Goal: Information Seeking & Learning: Understand process/instructions

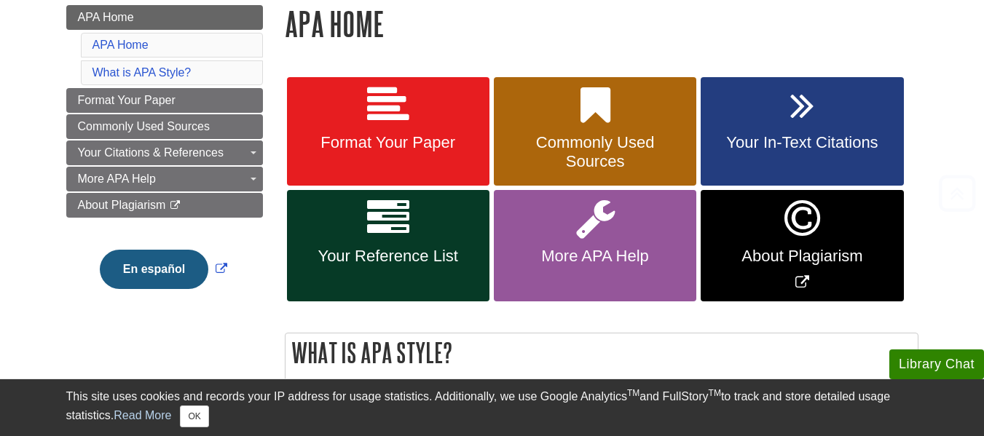
scroll to position [217, 0]
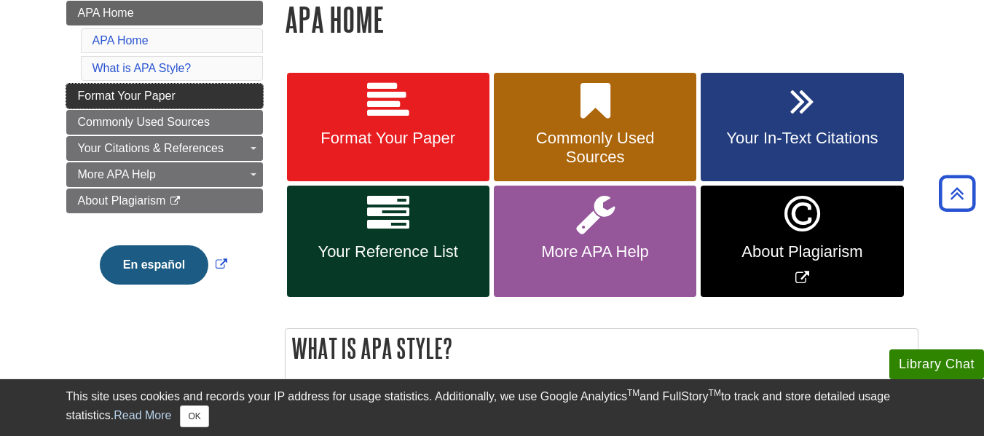
click at [202, 84] on link "Format Your Paper" at bounding box center [164, 96] width 197 height 25
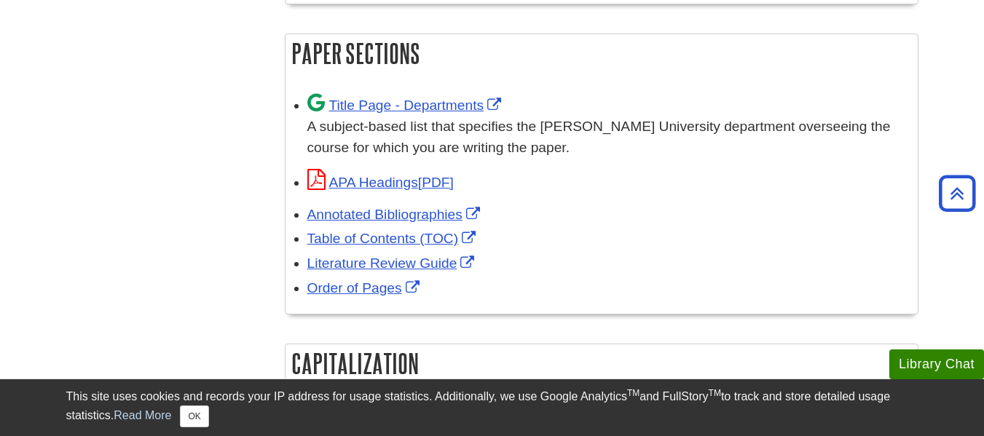
scroll to position [938, 0]
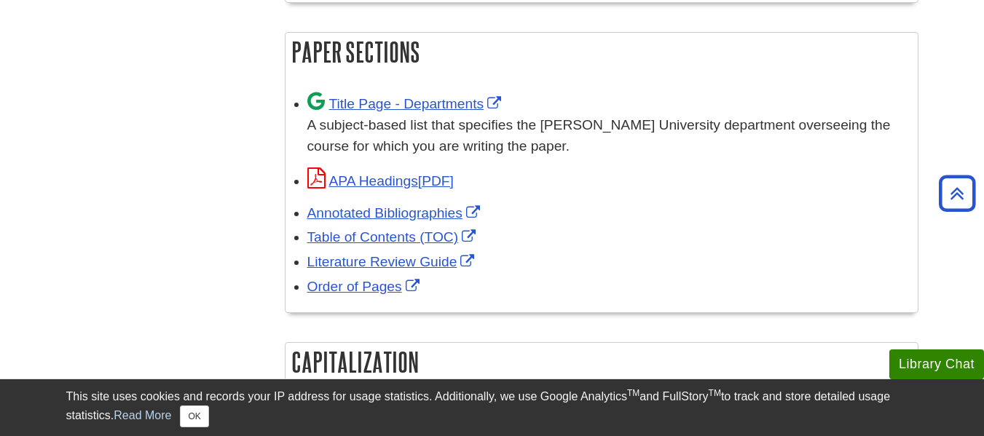
click at [556, 194] on div "Title Page - Departments A subject-based list that specifies the [PERSON_NAME] …" at bounding box center [601, 196] width 632 height 232
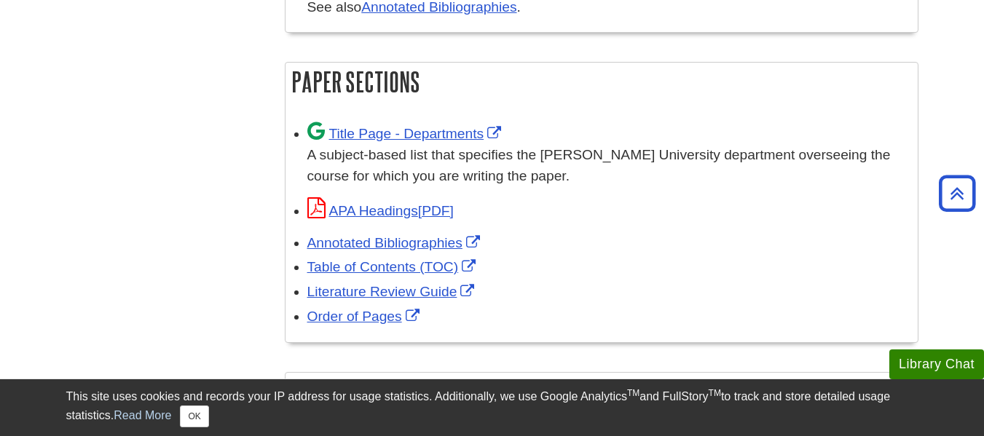
scroll to position [882, 0]
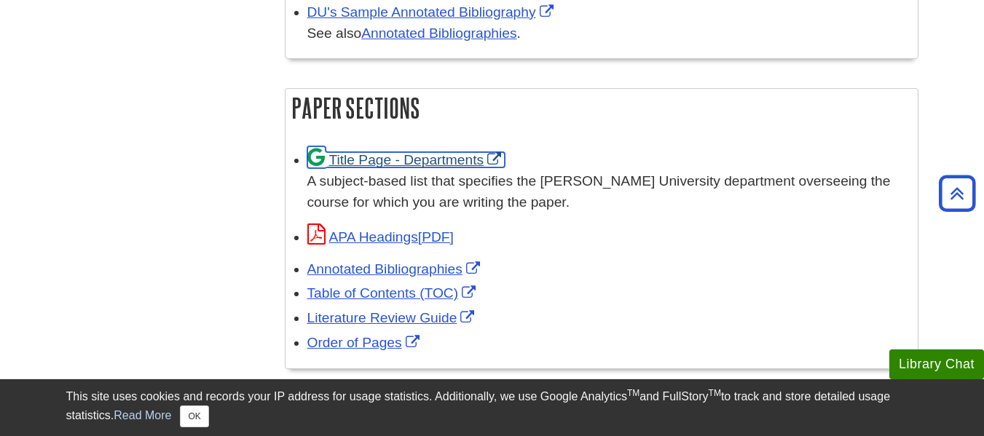
click at [456, 159] on link "Title Page - Departments" at bounding box center [406, 159] width 198 height 15
